Goal: Information Seeking & Learning: Learn about a topic

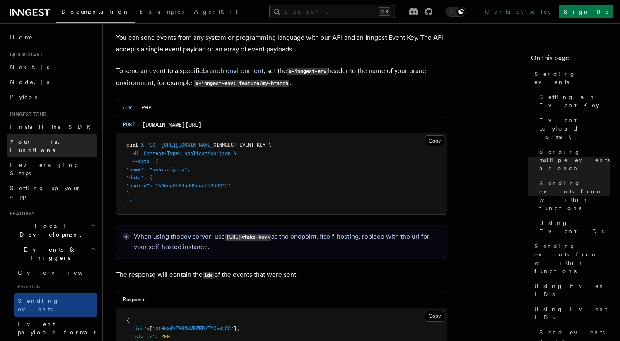
scroll to position [1895, 0]
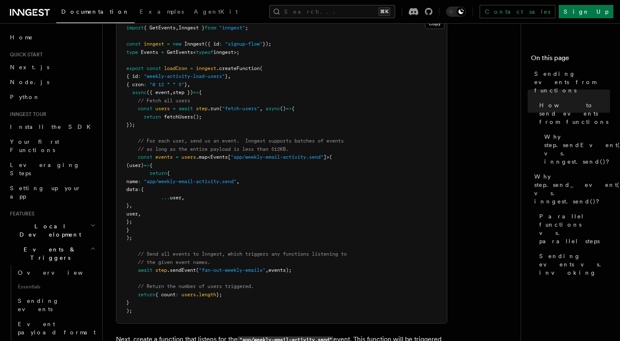
scroll to position [350, 0]
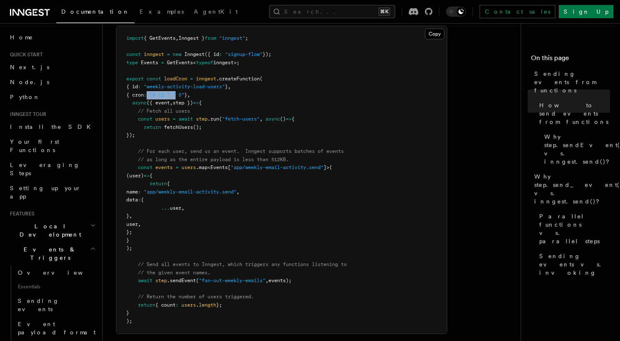
drag, startPoint x: 158, startPoint y: 92, endPoint x: 182, endPoint y: 94, distance: 24.6
click at [182, 94] on pre "import { GetEvents , Inngest } from "inngest" ; const inngest = new Inngest ({ …" at bounding box center [281, 179] width 331 height 307
drag, startPoint x: 151, startPoint y: 111, endPoint x: 198, endPoint y: 121, distance: 48.4
click at [198, 121] on code "import { GetEvents , Inngest } from "inngest" ; const inngest = new Inngest ({ …" at bounding box center [236, 179] width 220 height 289
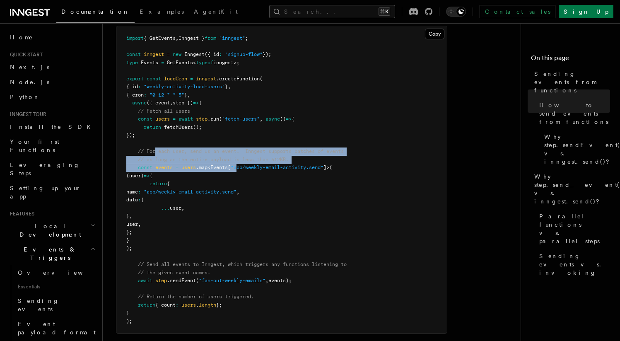
drag, startPoint x: 155, startPoint y: 152, endPoint x: 241, endPoint y: 164, distance: 86.1
click at [241, 164] on pre "import { GetEvents , Inngest } from "inngest" ; const inngest = new Inngest ({ …" at bounding box center [281, 179] width 331 height 307
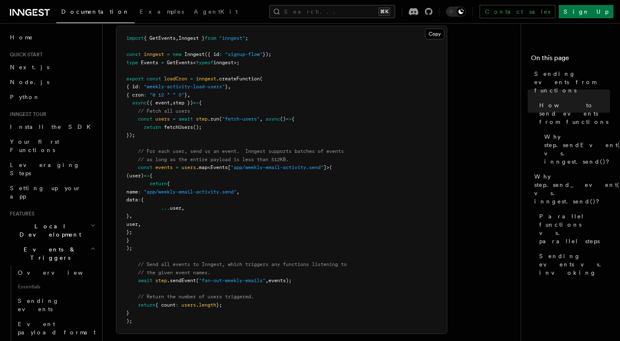
click at [212, 204] on pre "import { GetEvents , Inngest } from "inngest" ; const inngest = new Inngest ({ …" at bounding box center [281, 179] width 331 height 307
drag, startPoint x: 177, startPoint y: 190, endPoint x: 262, endPoint y: 189, distance: 84.5
click at [237, 189] on span ""app/weekly-email-activity.send"" at bounding box center [190, 192] width 93 height 6
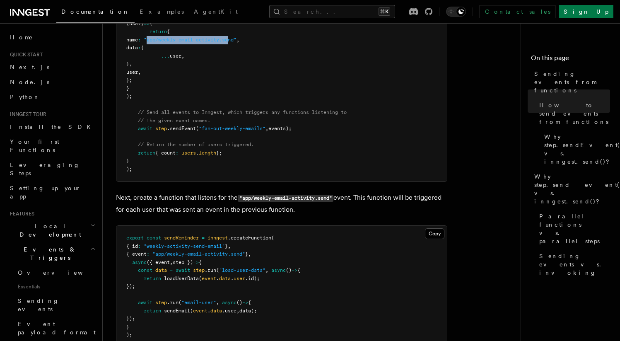
scroll to position [544, 0]
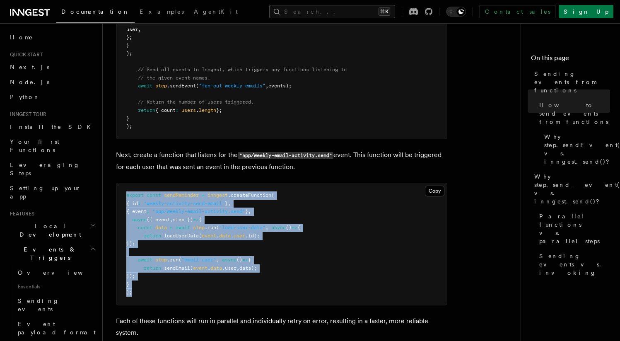
drag, startPoint x: 139, startPoint y: 291, endPoint x: 128, endPoint y: 190, distance: 101.7
click at [128, 190] on pre "export const sendReminder = inngest .createFunction ( { id : "weekly-activity-s…" at bounding box center [281, 244] width 331 height 122
click at [236, 282] on pre "export const sendReminder = inngest .createFunction ( { id : "weekly-activity-s…" at bounding box center [281, 244] width 331 height 122
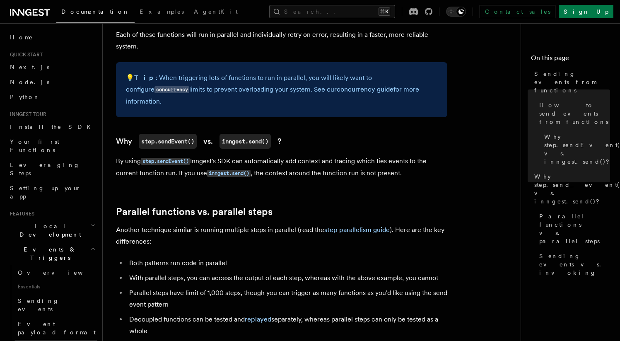
scroll to position [891, 0]
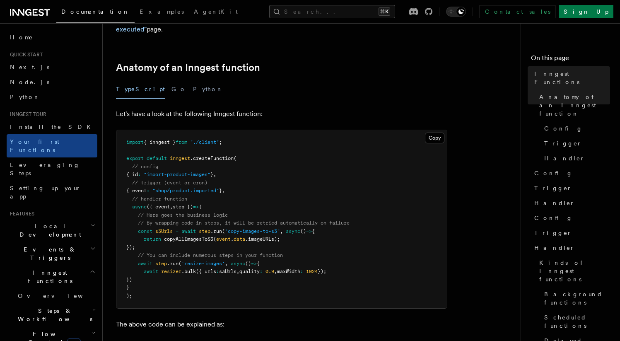
scroll to position [110, 0]
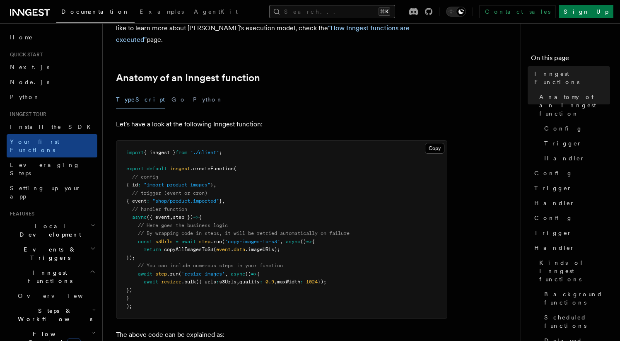
click at [351, 13] on button "Search... ⌘K" at bounding box center [332, 11] width 126 height 13
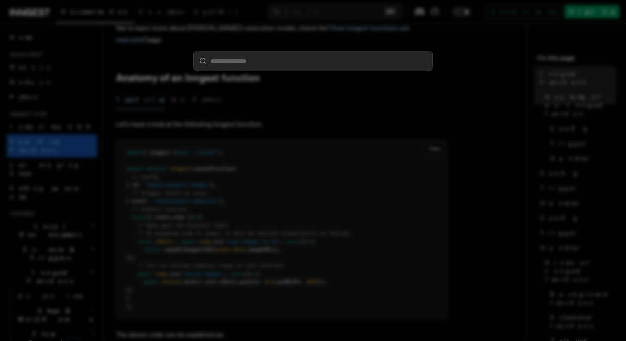
type input "**********"
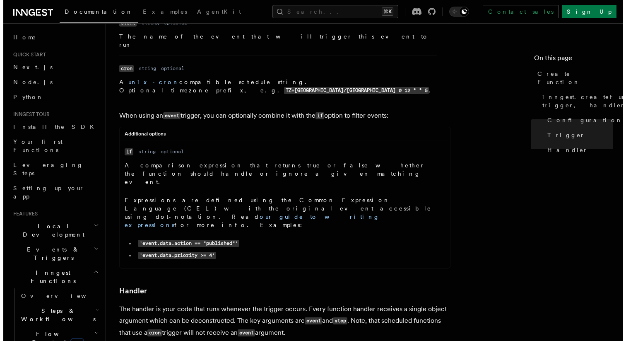
scroll to position [1346, 0]
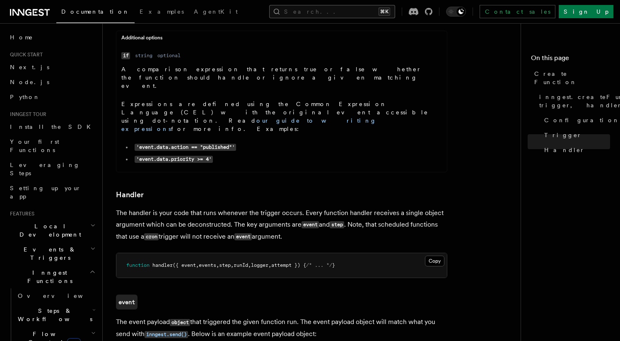
click at [360, 7] on button "Search... ⌘K" at bounding box center [332, 11] width 126 height 13
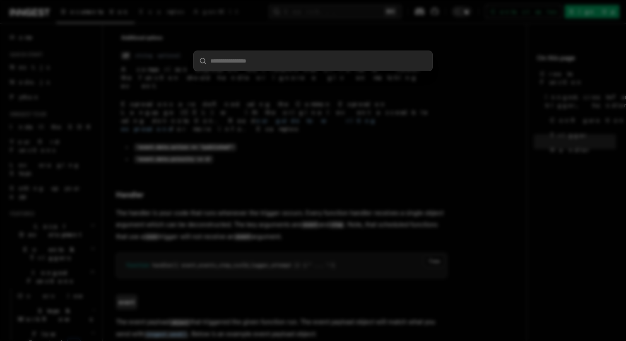
click at [383, 146] on div at bounding box center [313, 170] width 626 height 341
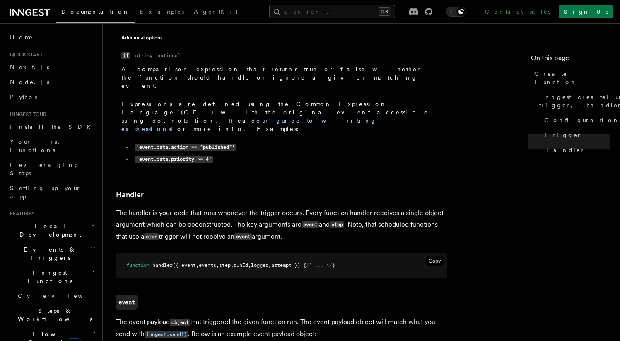
click at [395, 5] on button "Search... ⌘K" at bounding box center [332, 11] width 126 height 13
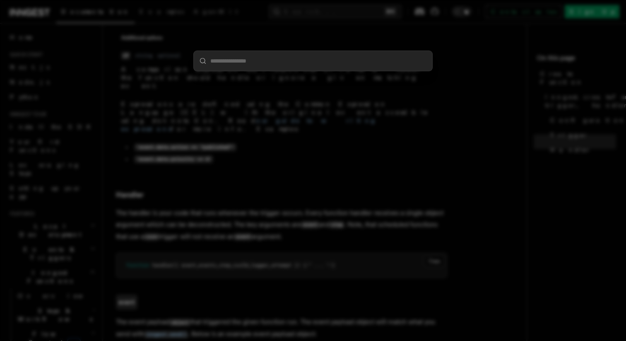
type input "**********"
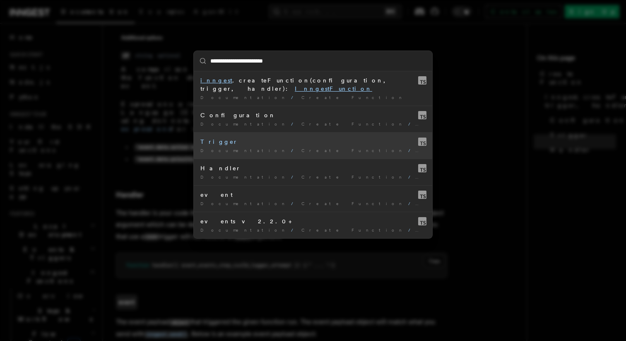
click at [313, 138] on div "Trigger" at bounding box center [313, 142] width 225 height 8
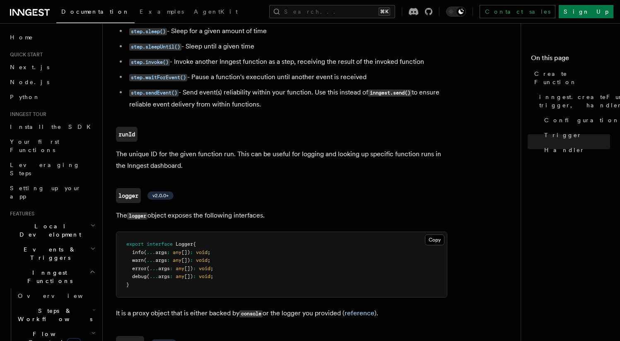
scroll to position [1945, 0]
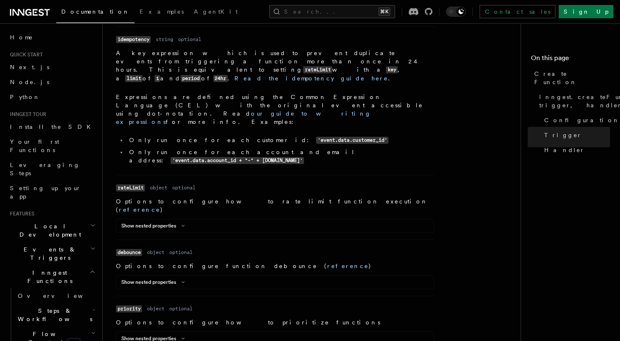
scroll to position [99, 0]
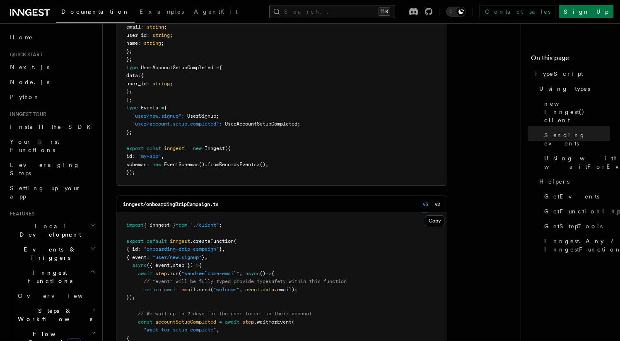
scroll to position [1171, 0]
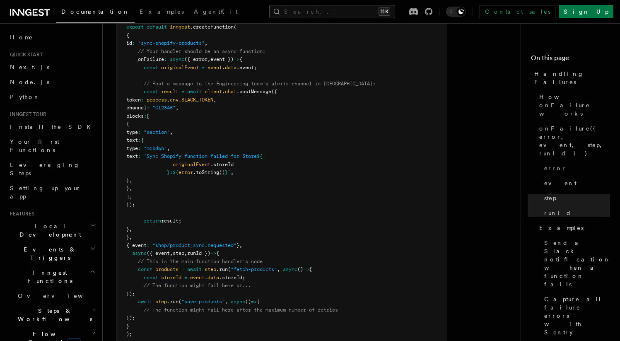
scroll to position [1019, 0]
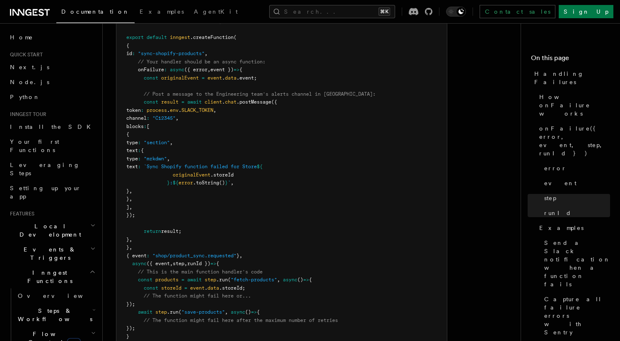
drag, startPoint x: 268, startPoint y: 61, endPoint x: 137, endPoint y: 59, distance: 130.5
click at [137, 59] on pre "import { client } from "@slack/web-api" ; import { inngest } from "./client" ; …" at bounding box center [281, 179] width 331 height 356
copy span "onFailure : async ({ error , event }) => {"
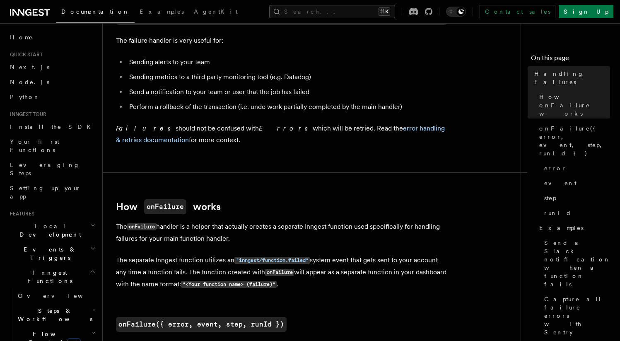
scroll to position [251, 0]
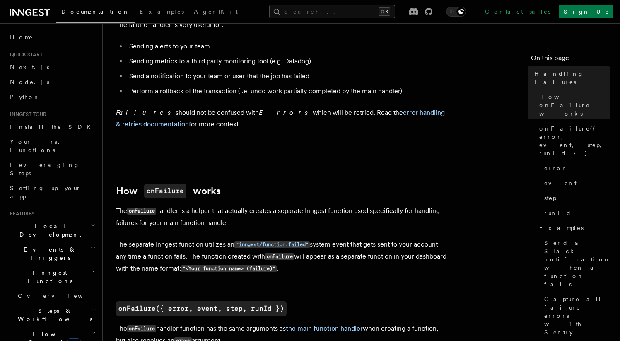
click at [171, 221] on p "The onFailure handler is a helper that actually creates a separate Inngest func…" at bounding box center [281, 217] width 331 height 24
click at [170, 221] on p "The onFailure handler is a helper that actually creates a separate Inngest func…" at bounding box center [281, 217] width 331 height 24
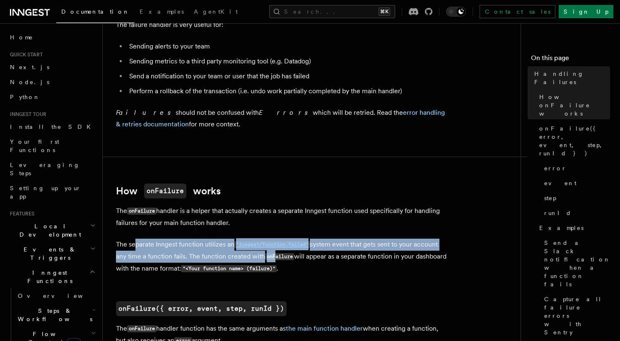
drag, startPoint x: 135, startPoint y: 242, endPoint x: 273, endPoint y: 259, distance: 139.0
click at [274, 258] on p "The separate Inngest function utilizes an "inngest/function.failed" system even…" at bounding box center [281, 257] width 331 height 36
click at [248, 259] on p "The separate Inngest function utilizes an "inngest/function.failed" system even…" at bounding box center [281, 257] width 331 height 36
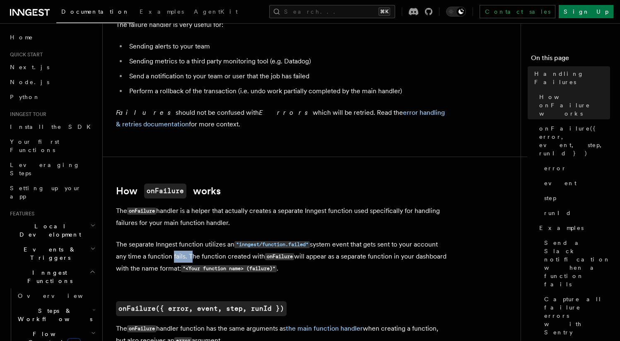
drag, startPoint x: 189, startPoint y: 253, endPoint x: 171, endPoint y: 259, distance: 19.0
click at [171, 259] on p "The separate Inngest function utilizes an "inngest/function.failed" system even…" at bounding box center [281, 257] width 331 height 36
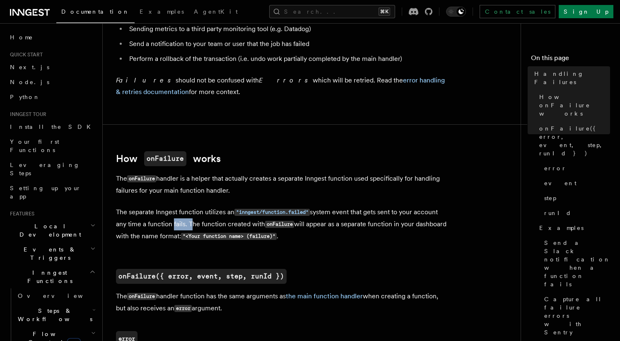
scroll to position [331, 0]
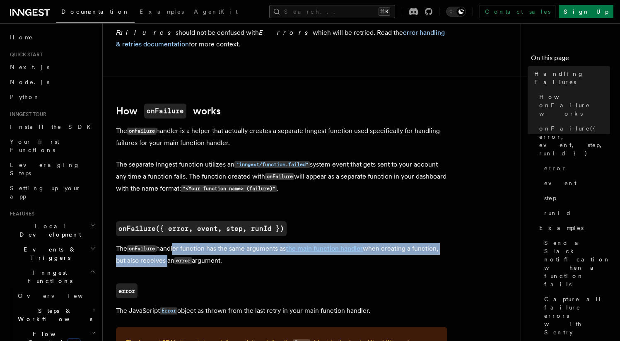
drag, startPoint x: 174, startPoint y: 248, endPoint x: 164, endPoint y: 267, distance: 21.5
click at [164, 267] on p "The onFailure handler function has the same arguments as the main function hand…" at bounding box center [281, 255] width 331 height 24
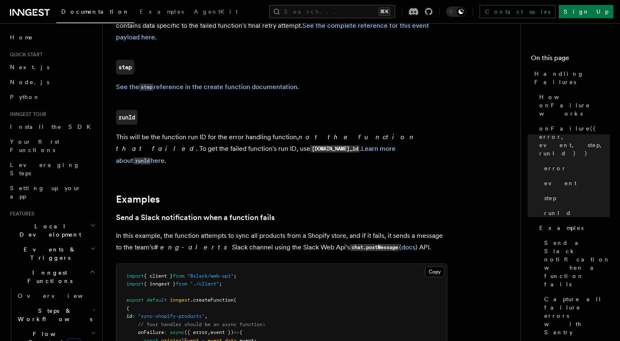
scroll to position [61, 0]
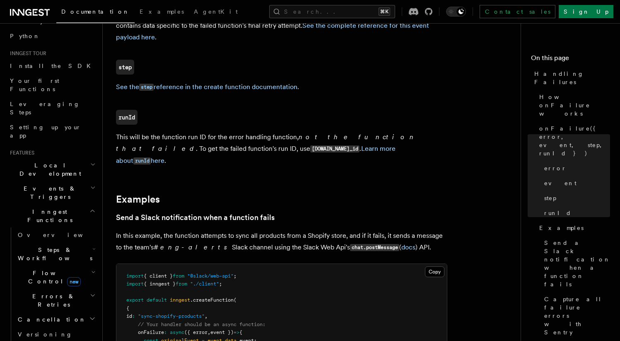
click at [47, 292] on span "Errors & Retries" at bounding box center [52, 300] width 75 height 17
click at [39, 331] on span "Retries" at bounding box center [42, 334] width 32 height 7
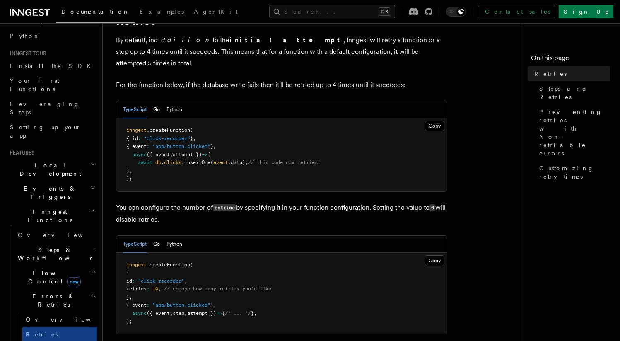
scroll to position [91, 0]
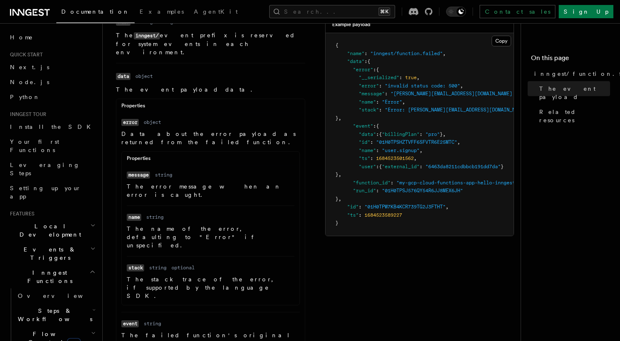
scroll to position [144, 0]
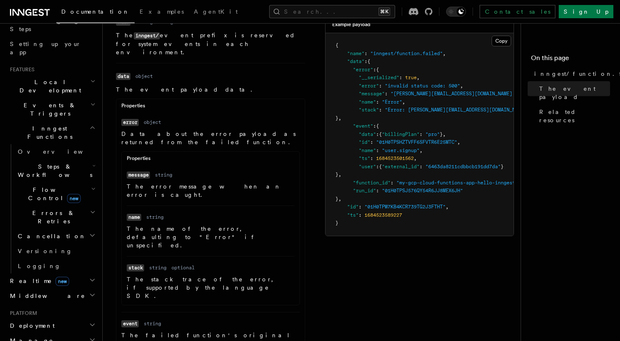
click at [80, 205] on h2 "Errors & Retries" at bounding box center [56, 216] width 83 height 23
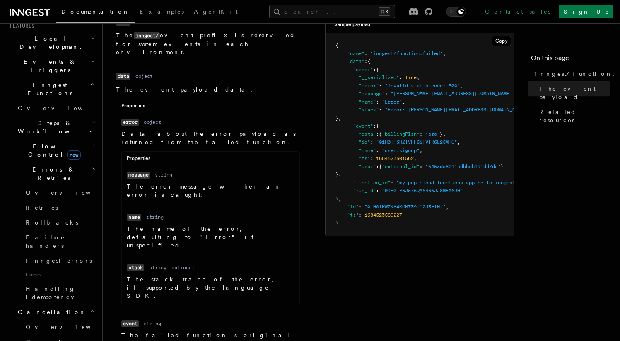
scroll to position [147, 0]
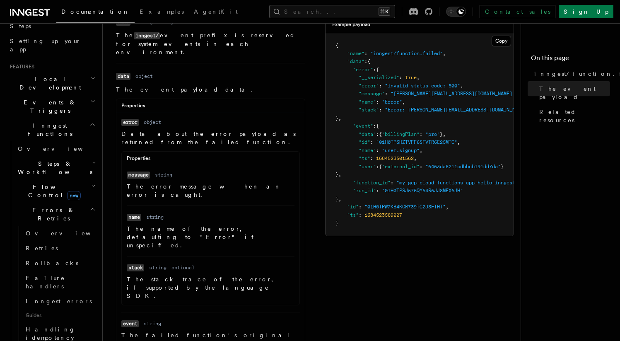
click at [91, 208] on icon "button" at bounding box center [93, 209] width 4 height 2
click at [85, 226] on h2 "Cancellation" at bounding box center [56, 233] width 83 height 15
click at [91, 183] on icon "button" at bounding box center [93, 186] width 5 height 7
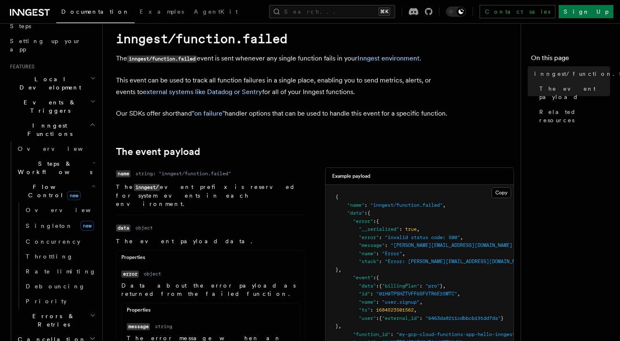
scroll to position [0, 0]
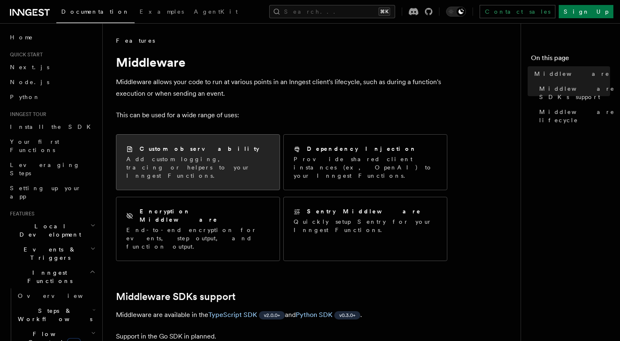
click at [196, 162] on p "Add custom logging, tracing or helpers to your Inngest Functions." at bounding box center [197, 167] width 143 height 25
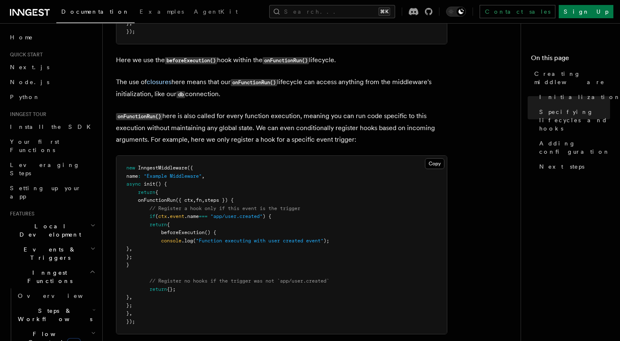
scroll to position [855, 0]
